Goal: Information Seeking & Learning: Learn about a topic

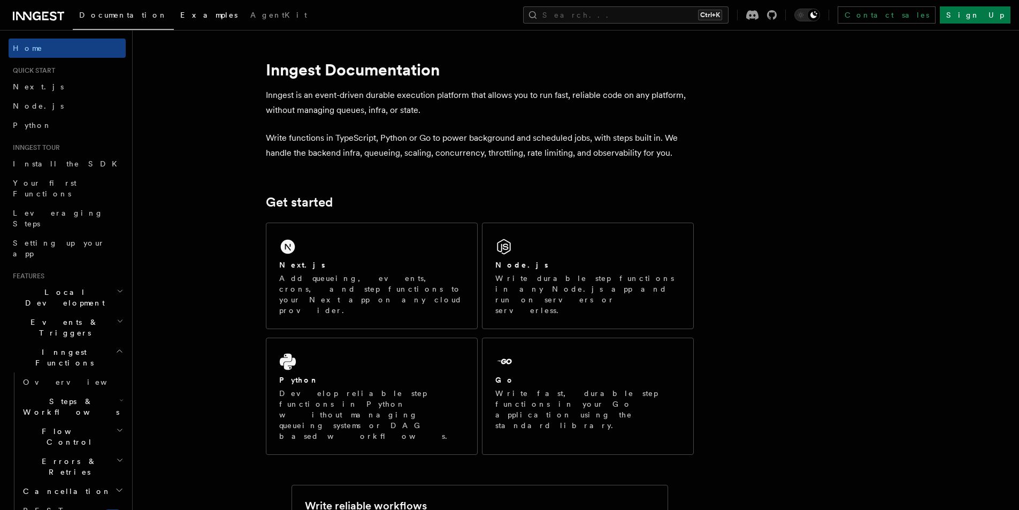
click at [174, 19] on link "Examples" at bounding box center [209, 16] width 70 height 26
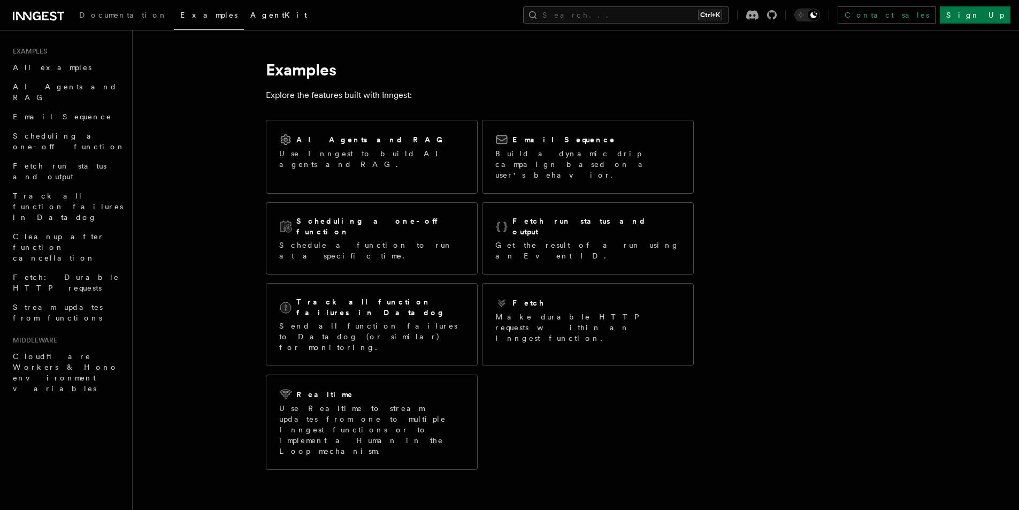
click at [244, 19] on link "AgentKit" at bounding box center [279, 16] width 70 height 26
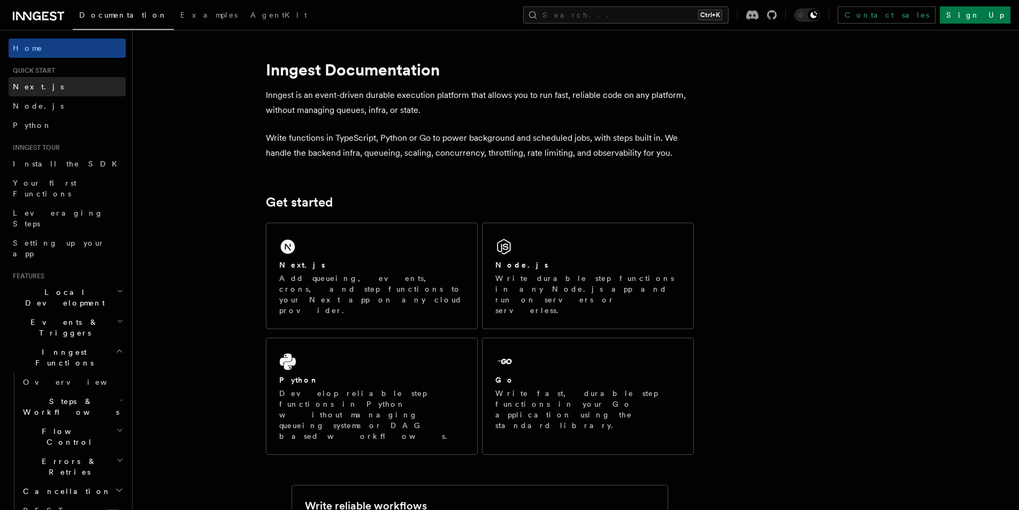
click at [43, 82] on link "Next.js" at bounding box center [67, 86] width 117 height 19
click at [174, 19] on link "Examples" at bounding box center [209, 16] width 70 height 26
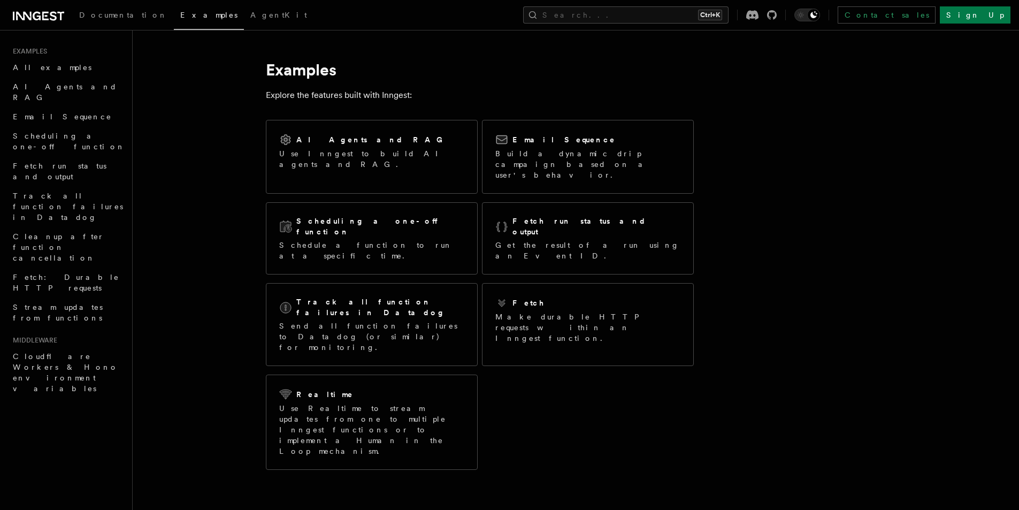
click at [28, 14] on icon at bounding box center [38, 16] width 51 height 13
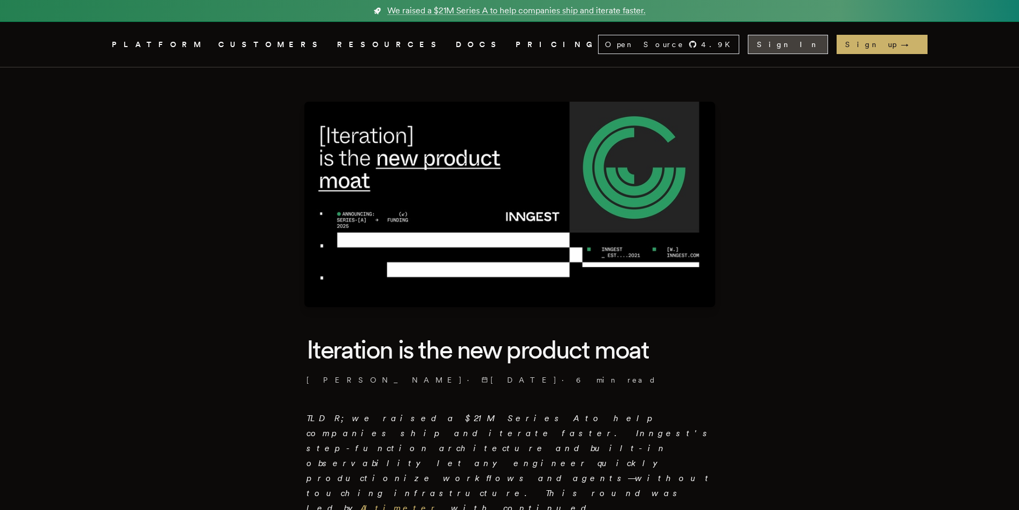
drag, startPoint x: 841, startPoint y: 42, endPoint x: 834, endPoint y: 45, distance: 7.9
click at [828, 42] on link "Sign In" at bounding box center [788, 44] width 80 height 19
